Goal: Transaction & Acquisition: Purchase product/service

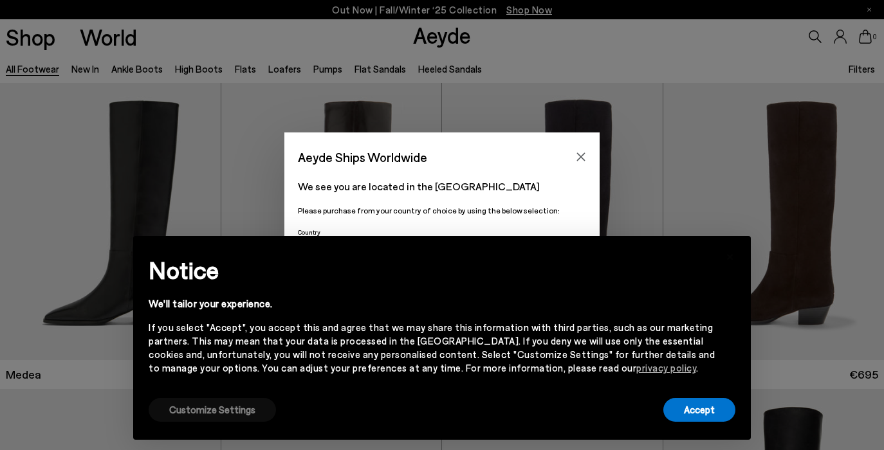
click at [222, 410] on button "Customize Settings" at bounding box center [212, 410] width 127 height 24
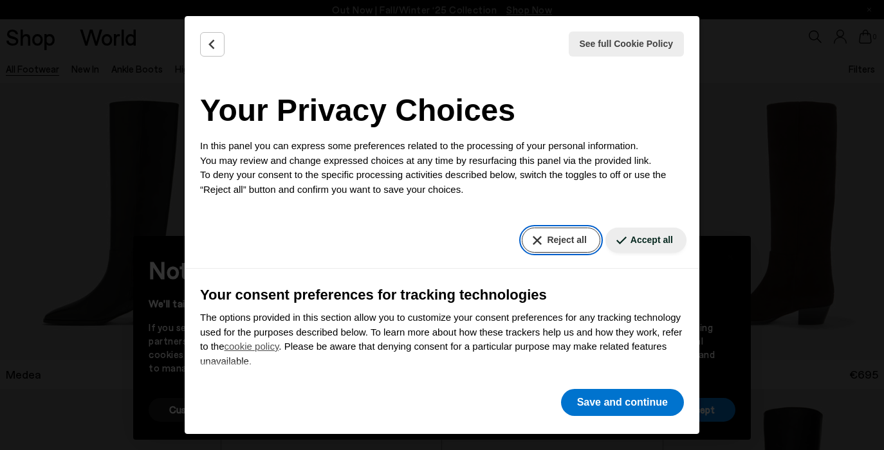
click at [536, 248] on button "Reject all" at bounding box center [561, 240] width 78 height 25
click at [538, 243] on button "Reject all" at bounding box center [561, 240] width 78 height 25
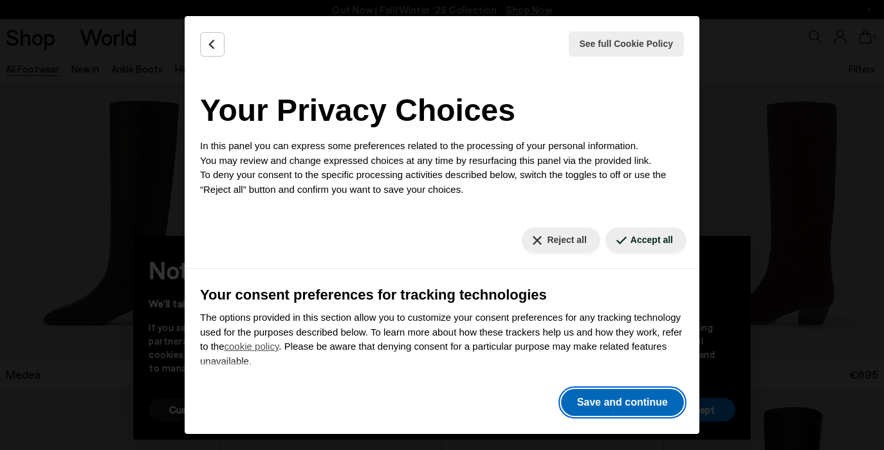
click at [575, 405] on button "Save and continue" at bounding box center [622, 402] width 123 height 27
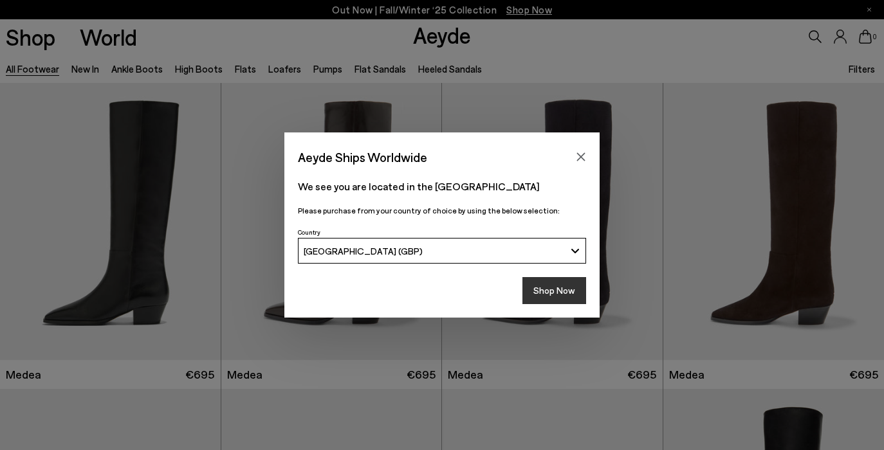
click at [557, 291] on button "Shop Now" at bounding box center [554, 290] width 64 height 27
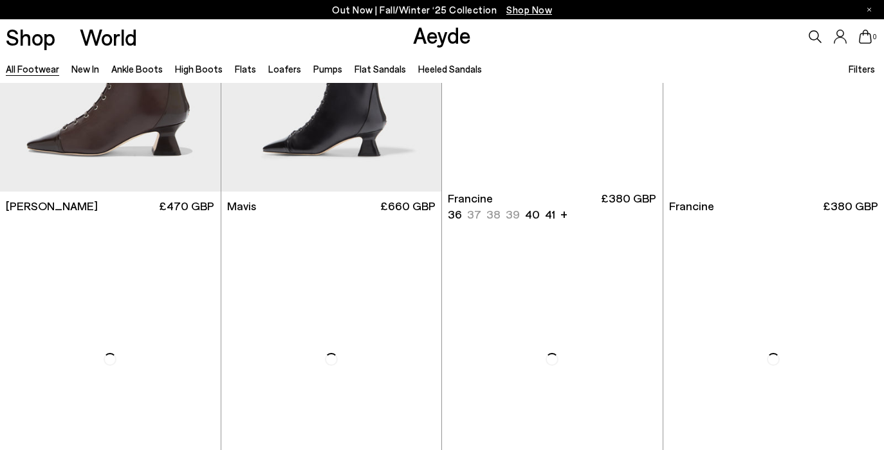
scroll to position [2008, 0]
